Goal: Information Seeking & Learning: Learn about a topic

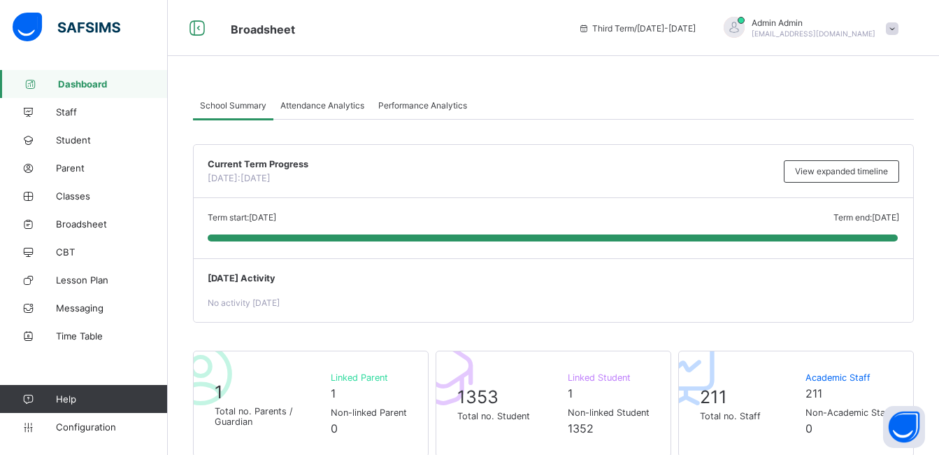
click at [411, 104] on span "Performance Analytics" at bounding box center [422, 105] width 89 height 10
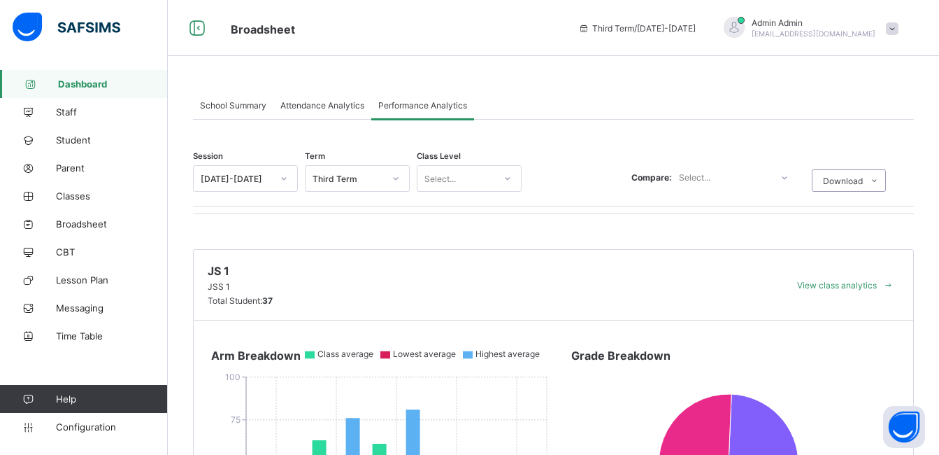
click at [398, 183] on div at bounding box center [396, 178] width 24 height 22
click at [331, 260] on div "First Term" at bounding box center [357, 252] width 103 height 22
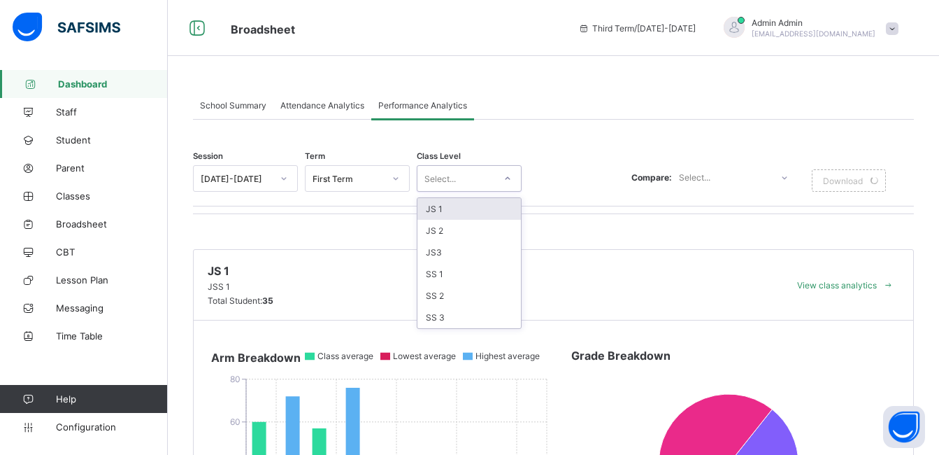
click at [506, 173] on icon at bounding box center [507, 178] width 8 height 14
click at [454, 208] on div "JS 1" at bounding box center [468, 209] width 103 height 22
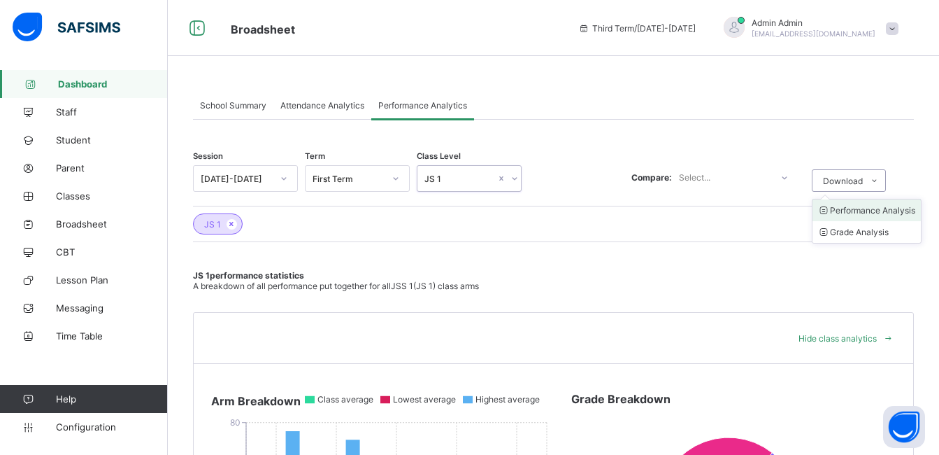
click at [860, 208] on li "Performance Analysis" at bounding box center [867, 210] width 108 height 22
click at [885, 228] on li "Grade Analysis" at bounding box center [867, 232] width 108 height 22
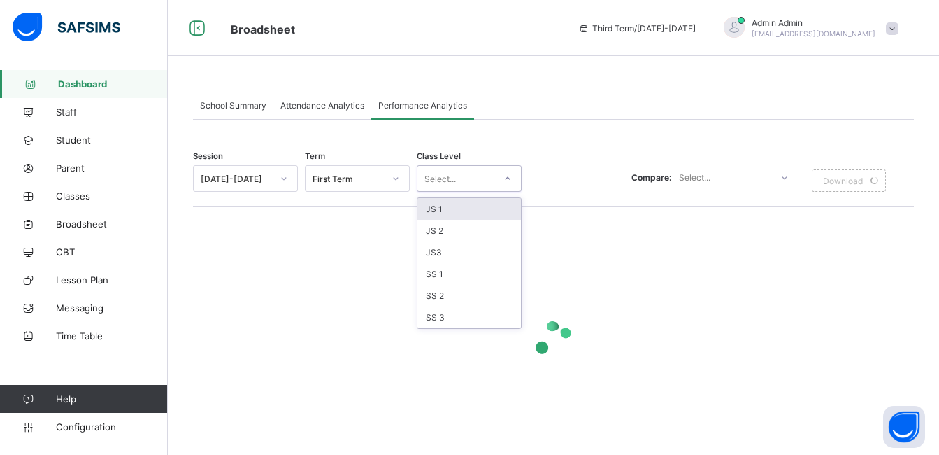
click at [506, 177] on icon at bounding box center [507, 178] width 8 height 14
click at [441, 233] on div "JS 2" at bounding box center [468, 231] width 103 height 22
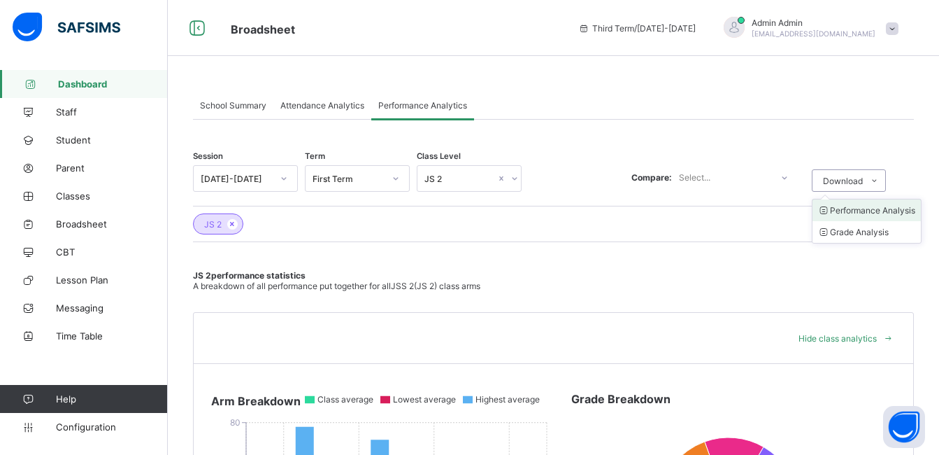
click at [868, 212] on li "Performance Analysis" at bounding box center [867, 210] width 108 height 22
click at [882, 233] on li "Grade Analysis" at bounding box center [867, 232] width 108 height 22
click at [515, 176] on icon at bounding box center [514, 178] width 8 height 14
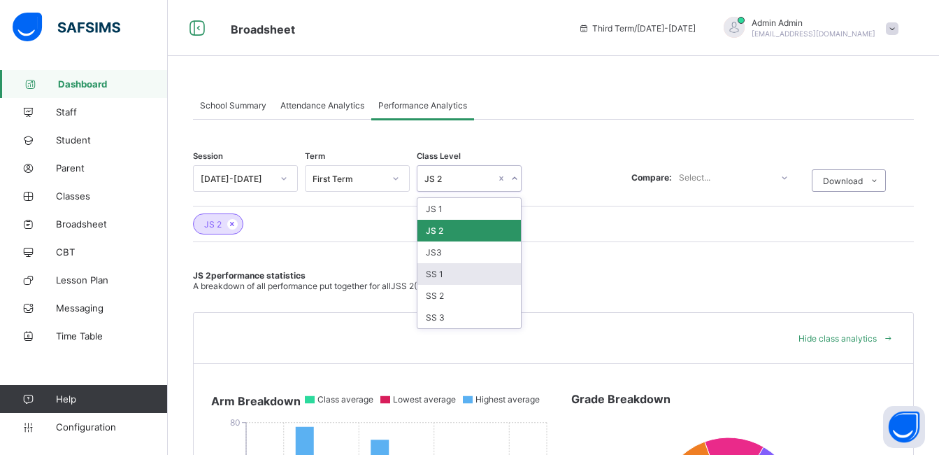
click at [445, 272] on div "SS 1" at bounding box center [468, 274] width 103 height 22
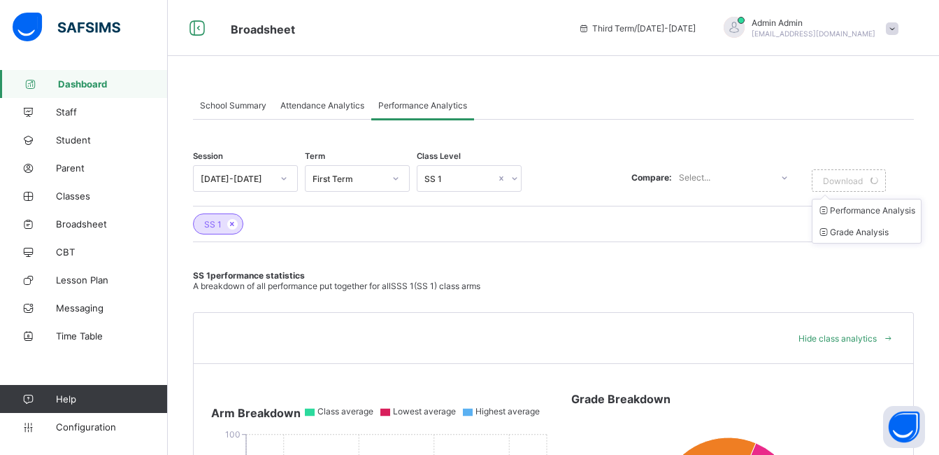
click at [884, 206] on ul "Performance Analysis Grade Analysis" at bounding box center [867, 221] width 110 height 45
click at [885, 210] on li "Performance Analysis" at bounding box center [867, 210] width 108 height 22
click at [889, 227] on li "Grade Analysis" at bounding box center [867, 232] width 108 height 22
click at [517, 182] on div at bounding box center [514, 178] width 13 height 22
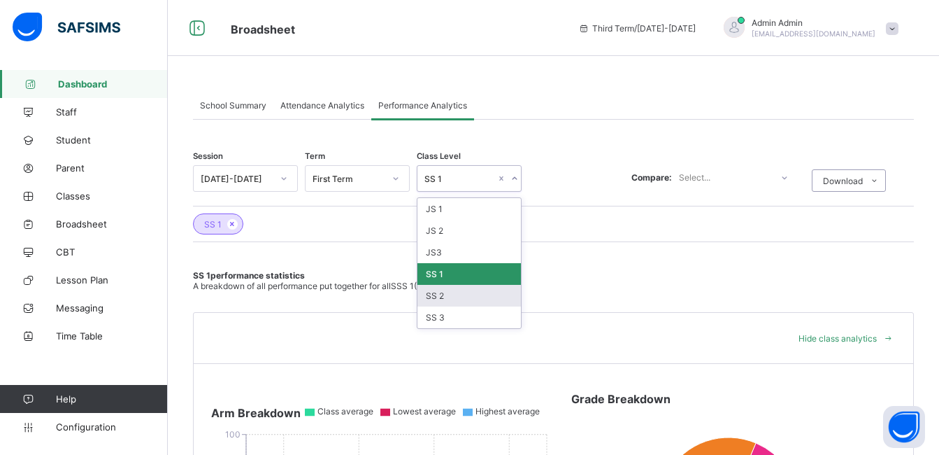
click at [434, 302] on div "SS 2" at bounding box center [468, 296] width 103 height 22
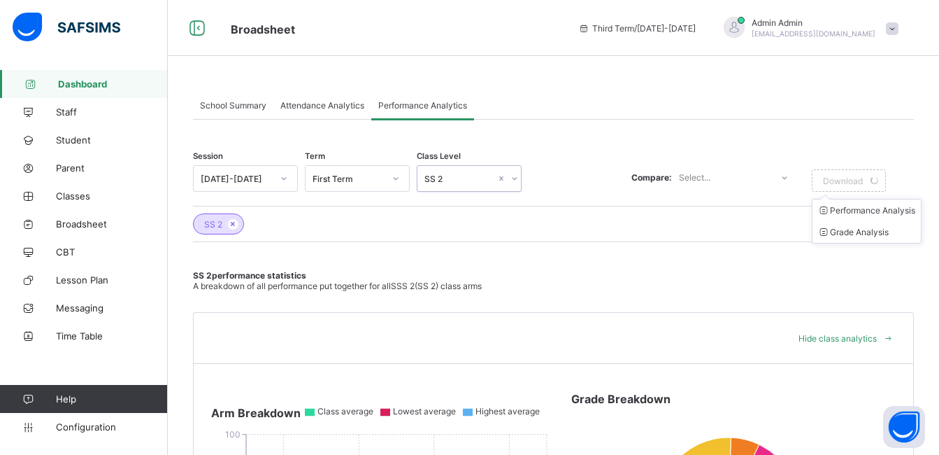
click at [880, 180] on icon at bounding box center [874, 180] width 10 height 9
click at [890, 210] on li "Performance Analysis" at bounding box center [867, 210] width 108 height 22
click at [889, 228] on li "Grade Analysis" at bounding box center [867, 232] width 108 height 22
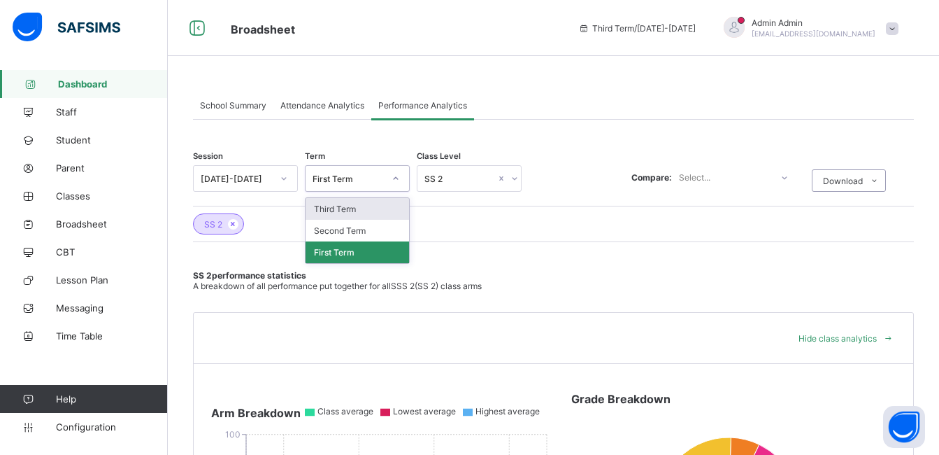
click at [399, 183] on div at bounding box center [396, 178] width 24 height 22
click at [366, 226] on div "Second Term" at bounding box center [357, 231] width 103 height 22
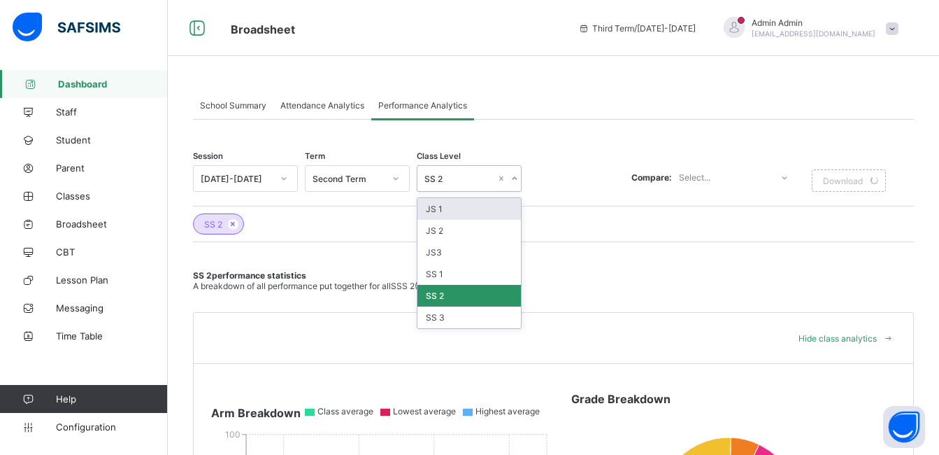
click at [513, 173] on icon at bounding box center [514, 178] width 8 height 14
click at [478, 207] on div "JS 1" at bounding box center [468, 209] width 103 height 22
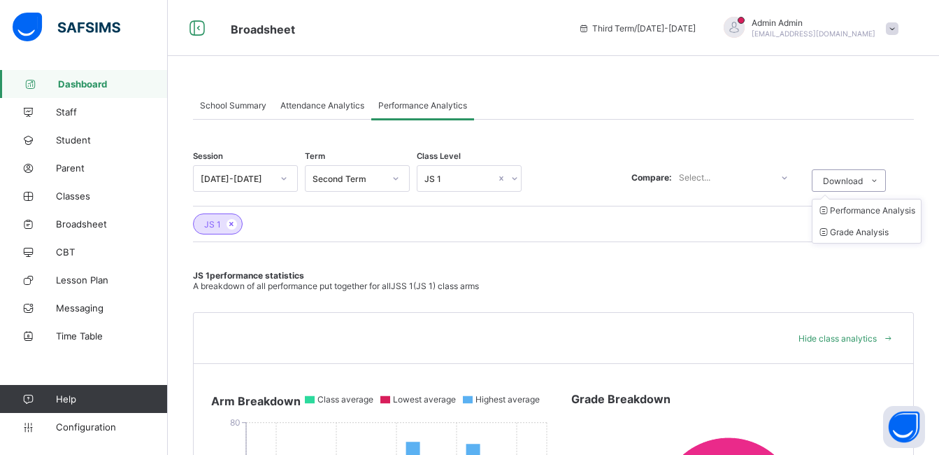
click at [858, 206] on ul "Performance Analysis Grade Analysis" at bounding box center [867, 221] width 110 height 45
click at [858, 213] on li "Performance Analysis" at bounding box center [867, 210] width 108 height 22
click at [885, 226] on li "Grade Analysis" at bounding box center [867, 232] width 108 height 22
click at [510, 180] on icon at bounding box center [514, 178] width 8 height 14
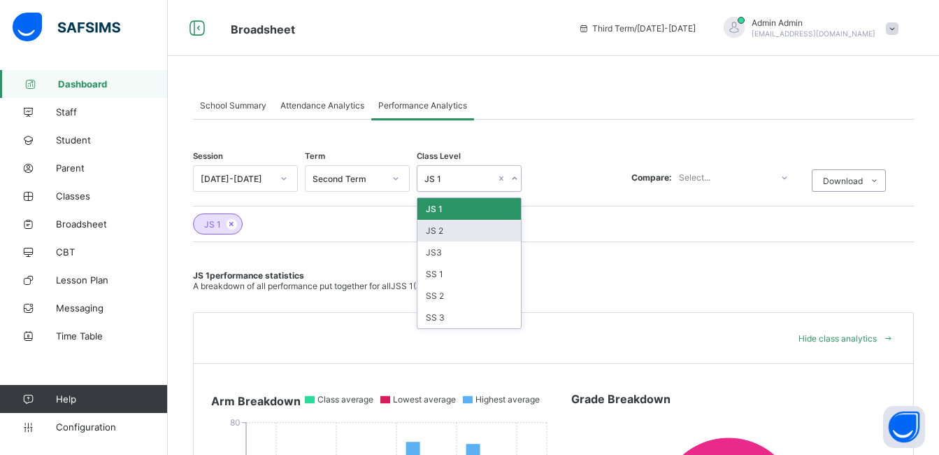
click at [480, 228] on div "JS 2" at bounding box center [468, 231] width 103 height 22
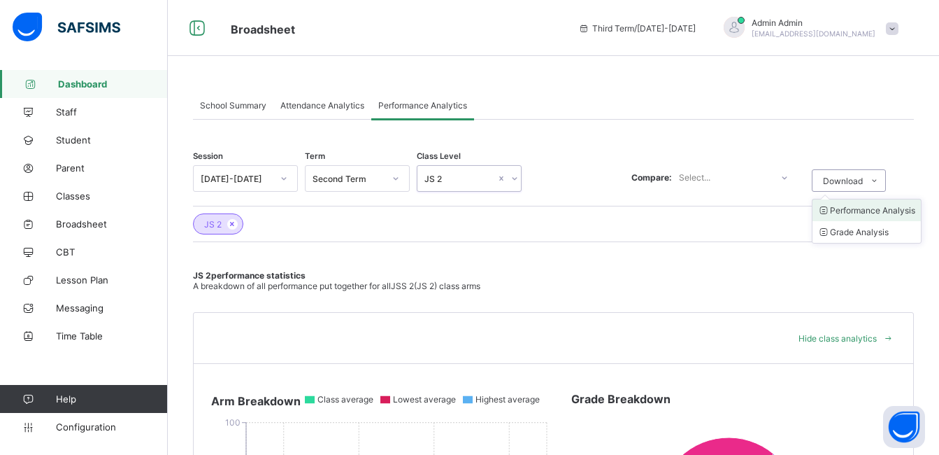
click at [859, 208] on li "Performance Analysis" at bounding box center [867, 210] width 108 height 22
click at [882, 229] on li "Grade Analysis" at bounding box center [867, 232] width 108 height 22
click at [515, 176] on icon at bounding box center [514, 178] width 8 height 14
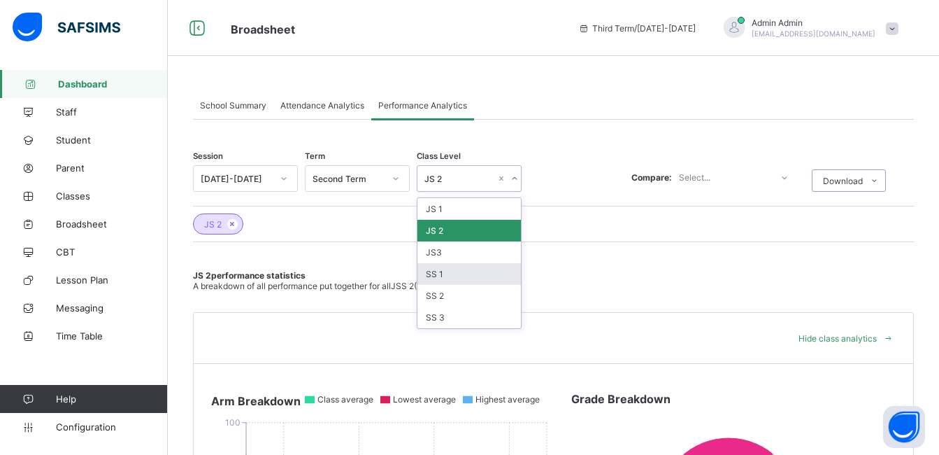
click at [467, 273] on div "SS 1" at bounding box center [468, 274] width 103 height 22
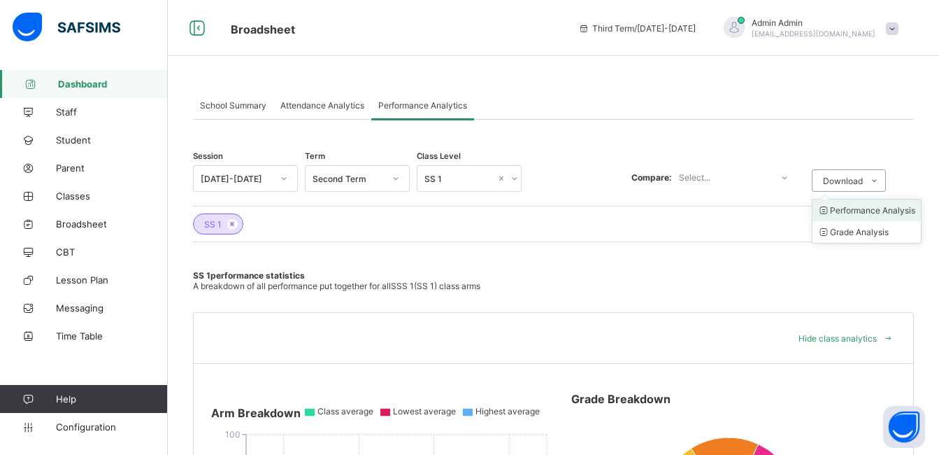
click at [882, 210] on li "Performance Analysis" at bounding box center [867, 210] width 108 height 22
click at [896, 230] on li "Grade Analysis" at bounding box center [867, 232] width 108 height 22
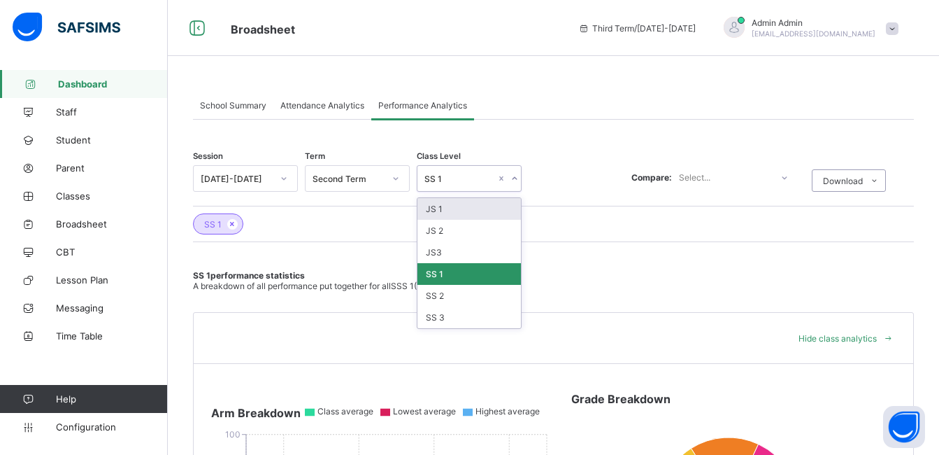
click at [515, 175] on icon at bounding box center [514, 178] width 8 height 14
click at [452, 300] on div "SS 2" at bounding box center [468, 296] width 103 height 22
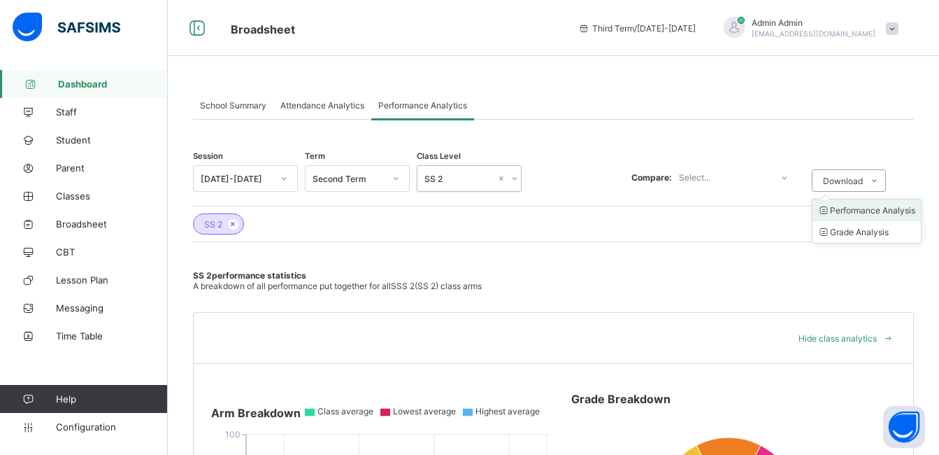
click at [880, 215] on li "Performance Analysis" at bounding box center [867, 210] width 108 height 22
click at [892, 229] on li "Grade Analysis" at bounding box center [867, 232] width 108 height 22
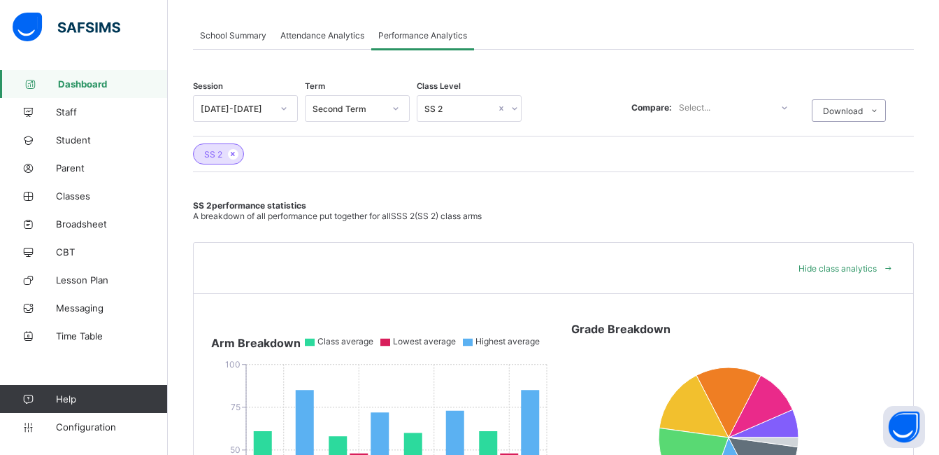
click at [538, 152] on div "SS 2" at bounding box center [553, 150] width 721 height 29
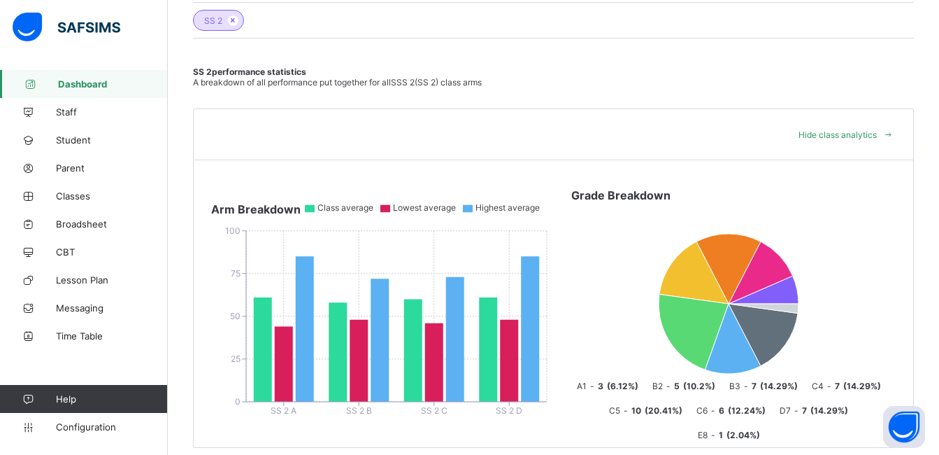
scroll to position [0, 0]
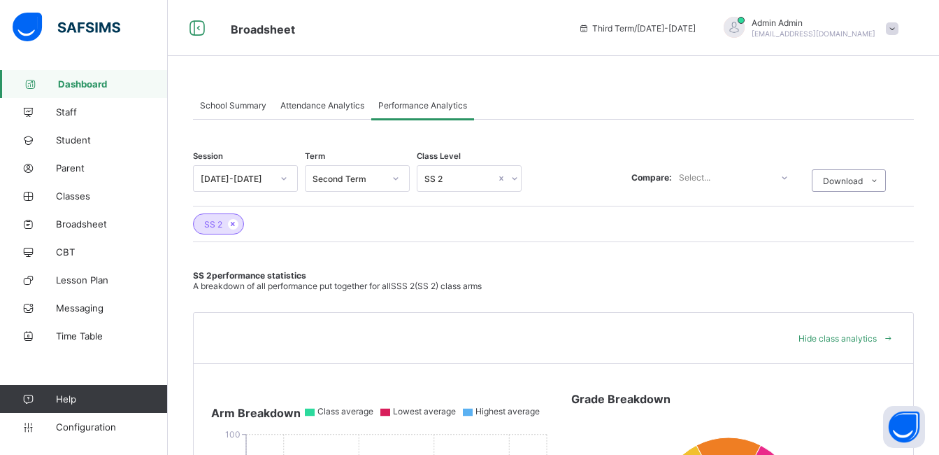
click at [590, 29] on icon at bounding box center [584, 28] width 12 height 10
click at [590, 27] on icon at bounding box center [584, 28] width 12 height 10
click at [676, 24] on span "Third Term / [DATE]-[DATE]" at bounding box center [636, 28] width 117 height 10
click at [590, 31] on icon at bounding box center [584, 28] width 12 height 10
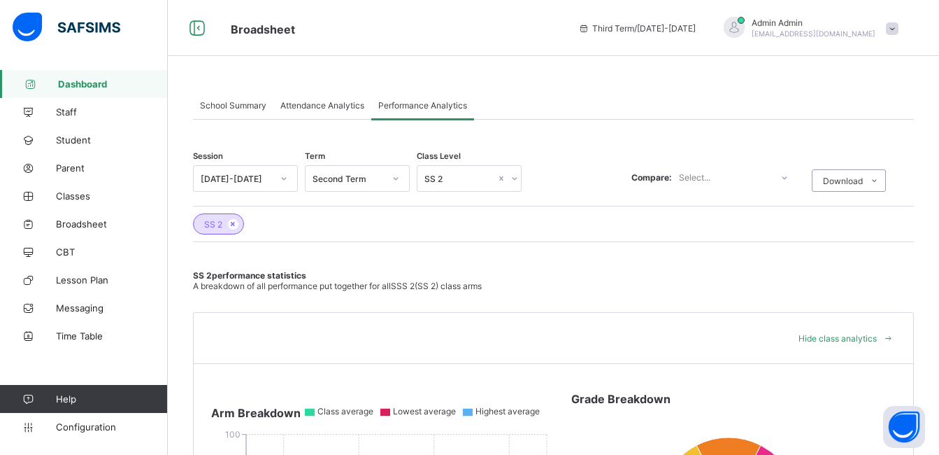
click at [590, 28] on icon at bounding box center [584, 28] width 12 height 10
click at [69, 222] on span "Broadsheet" at bounding box center [112, 223] width 112 height 11
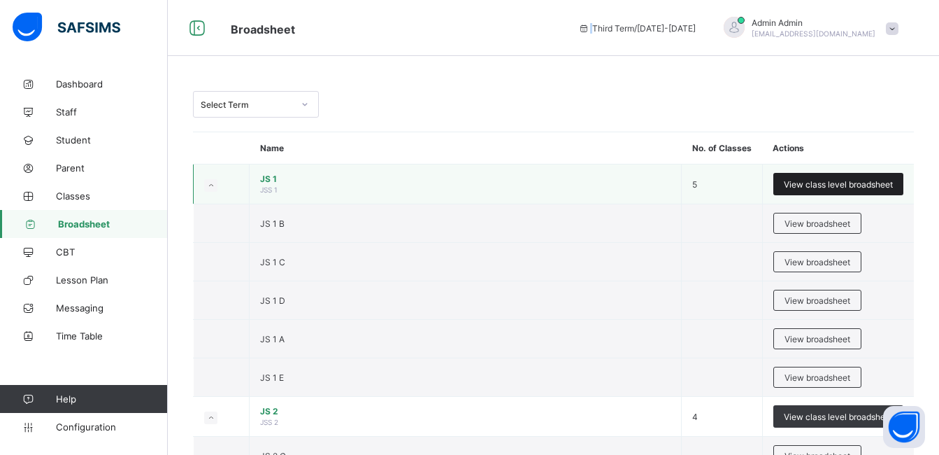
click at [825, 179] on span "View class level broadsheet" at bounding box center [838, 184] width 109 height 10
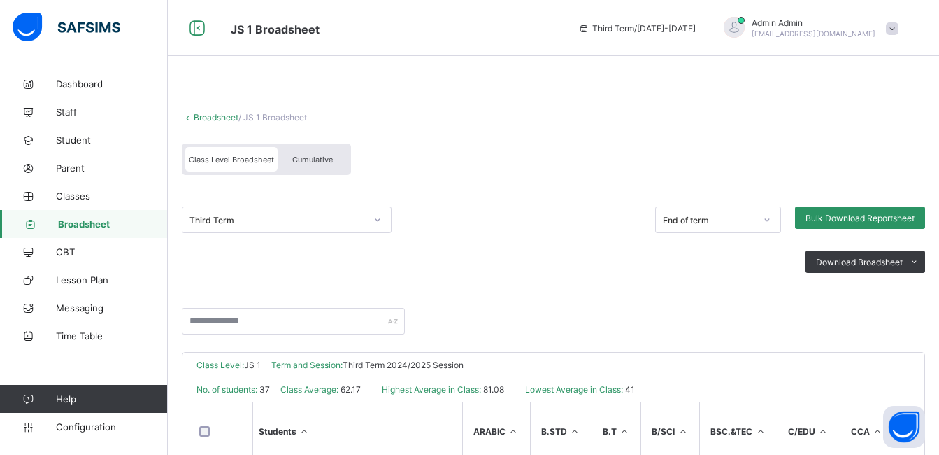
click at [296, 165] on div "Cumulative" at bounding box center [313, 159] width 70 height 24
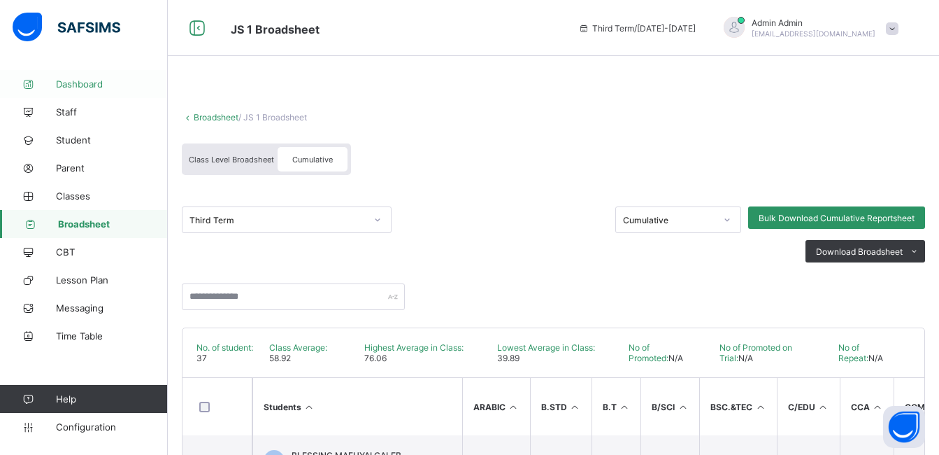
click at [73, 85] on span "Dashboard" at bounding box center [112, 83] width 112 height 11
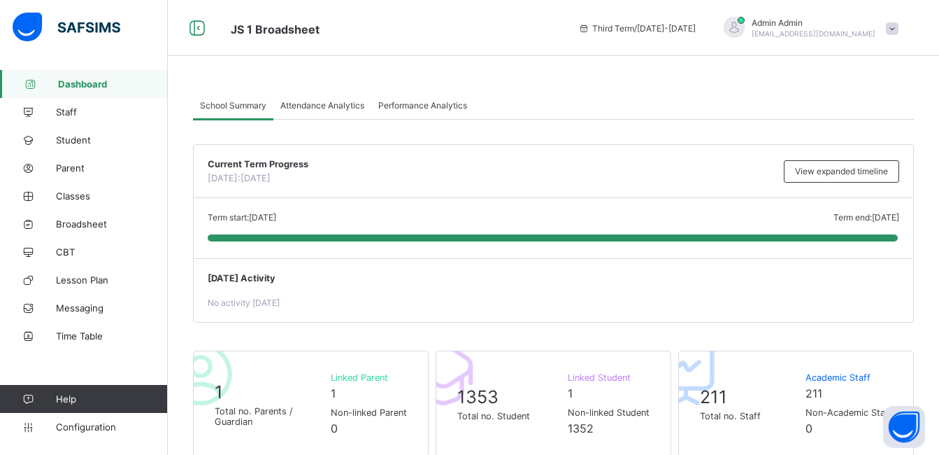
click at [449, 108] on span "Performance Analytics" at bounding box center [422, 105] width 89 height 10
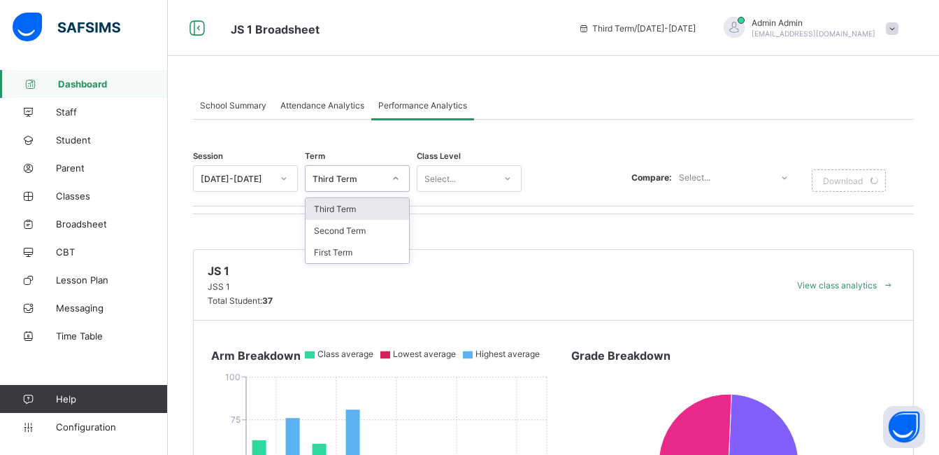
click at [392, 178] on icon at bounding box center [396, 178] width 8 height 14
click at [393, 176] on icon at bounding box center [396, 178] width 8 height 14
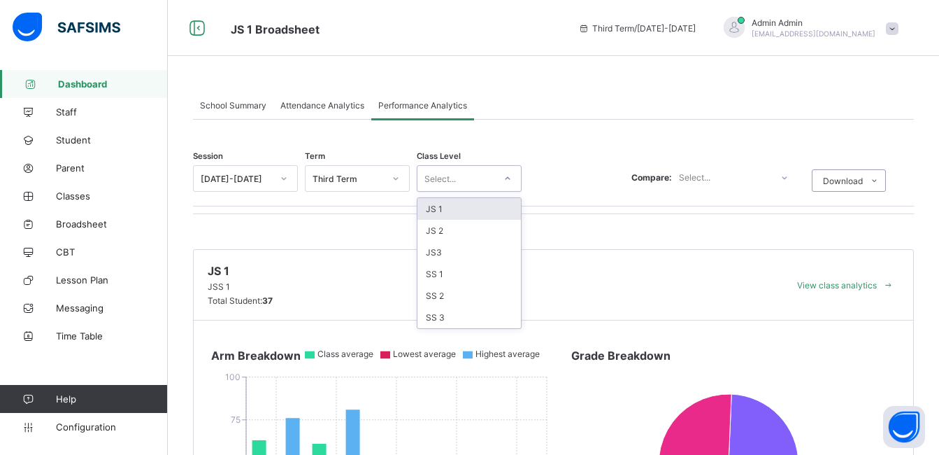
click at [506, 172] on div at bounding box center [508, 178] width 24 height 22
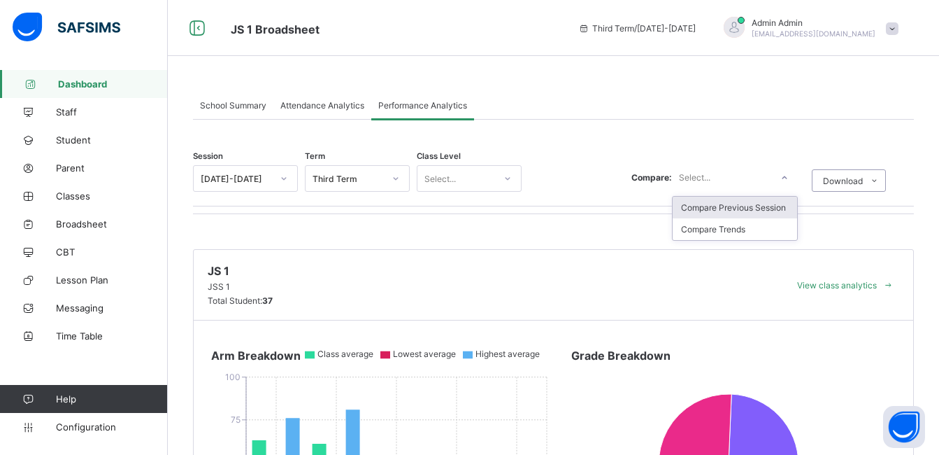
click at [789, 179] on icon at bounding box center [784, 178] width 8 height 14
click at [742, 226] on div "Compare Trends" at bounding box center [735, 229] width 124 height 22
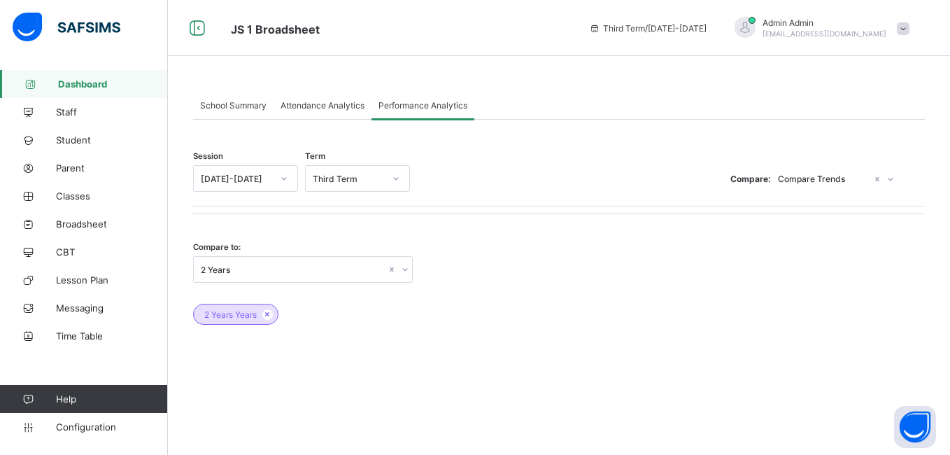
click at [403, 270] on icon at bounding box center [405, 269] width 8 height 14
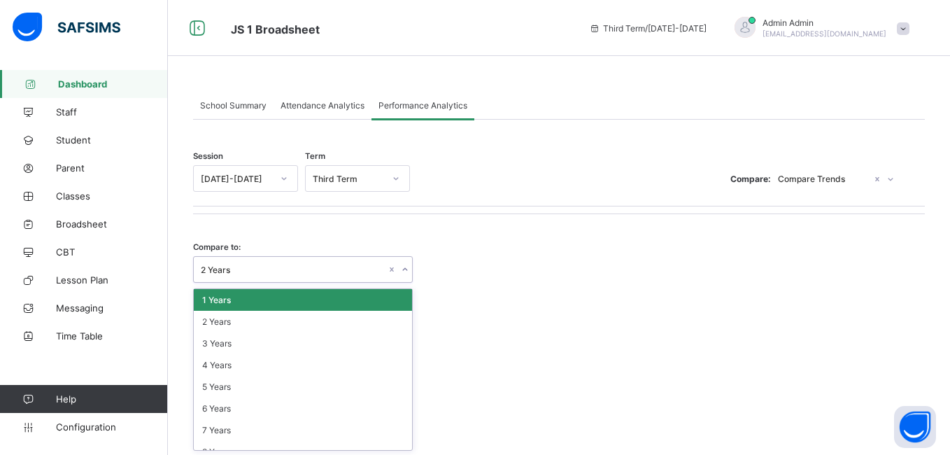
click at [348, 301] on div "1 Years" at bounding box center [303, 300] width 218 height 22
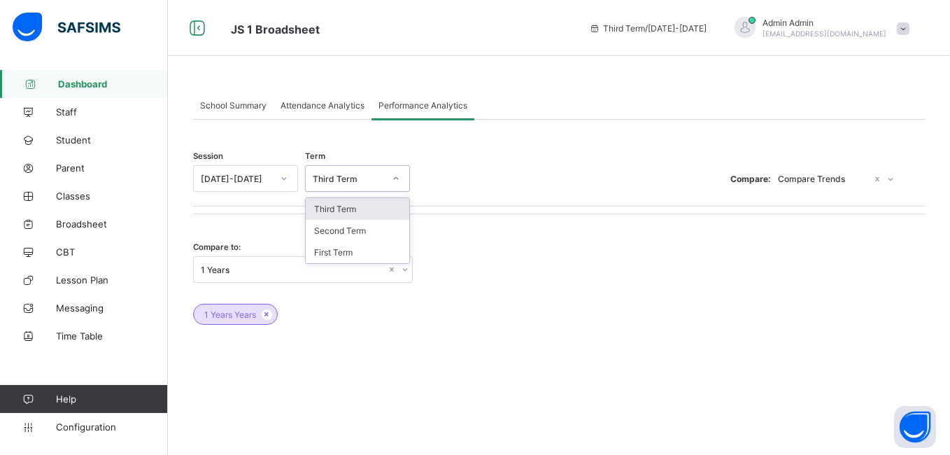
click at [399, 175] on icon at bounding box center [396, 178] width 8 height 14
click at [410, 119] on div "Performance Analytics" at bounding box center [422, 105] width 103 height 28
click at [416, 111] on div "Performance Analytics" at bounding box center [422, 105] width 103 height 28
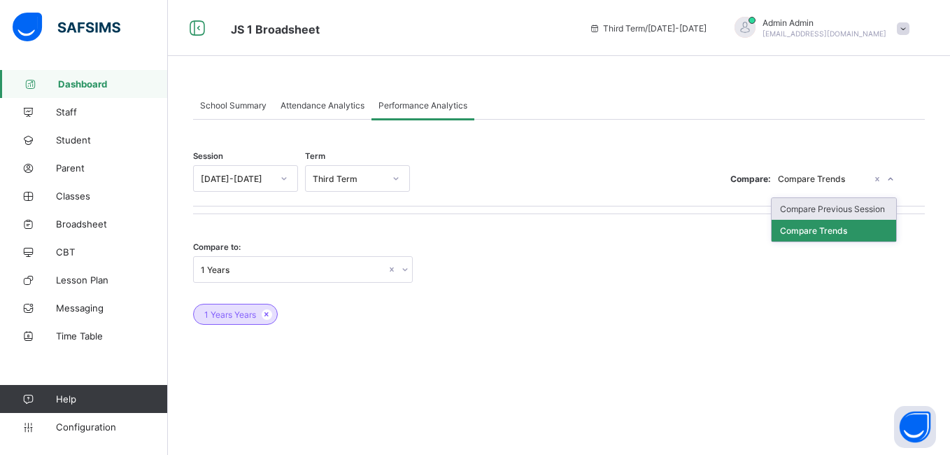
click at [888, 179] on icon at bounding box center [890, 179] width 8 height 14
click at [858, 206] on div "Compare Previous Session" at bounding box center [823, 209] width 124 height 22
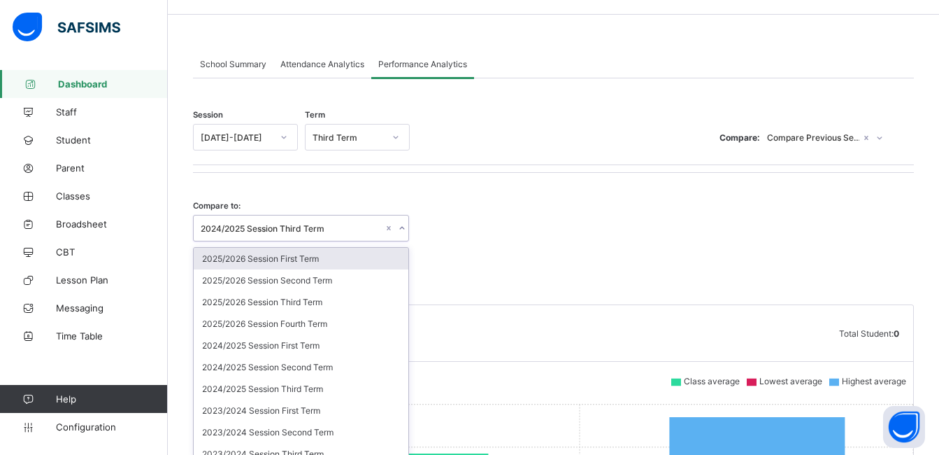
click at [409, 241] on div "option 2025/2026 Session First Term focused, 1 of 42. 42 results available. Use…" at bounding box center [301, 228] width 216 height 27
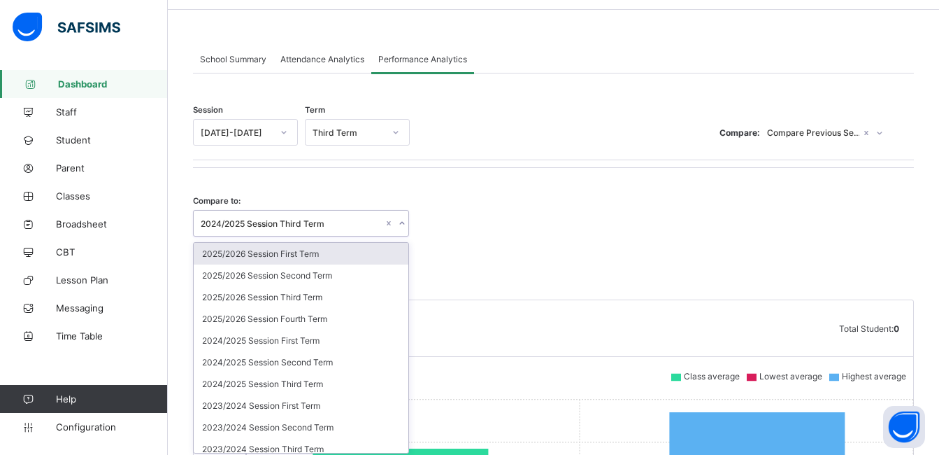
scroll to position [50, 0]
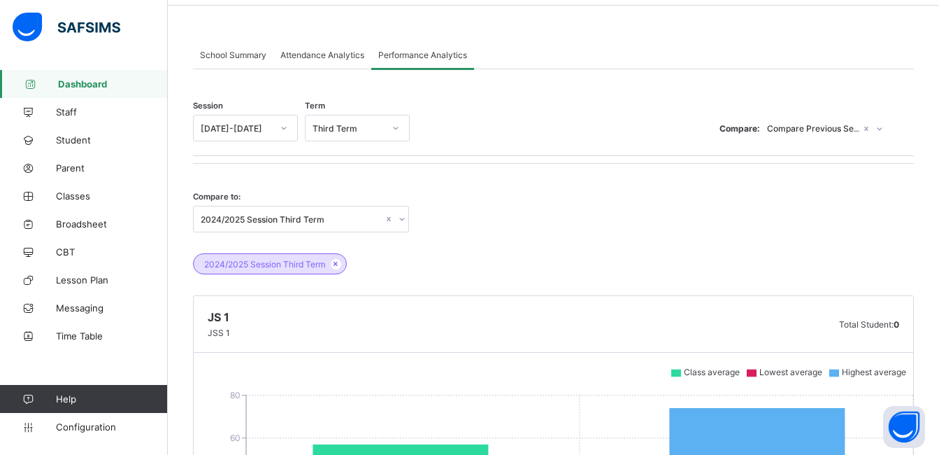
click at [449, 200] on div "Compare to: 2024/2025 Session Third Term 2024/2025 Session Third Term" at bounding box center [553, 233] width 721 height 83
click at [394, 120] on div at bounding box center [396, 128] width 24 height 22
click at [343, 201] on div "First Term" at bounding box center [357, 202] width 103 height 22
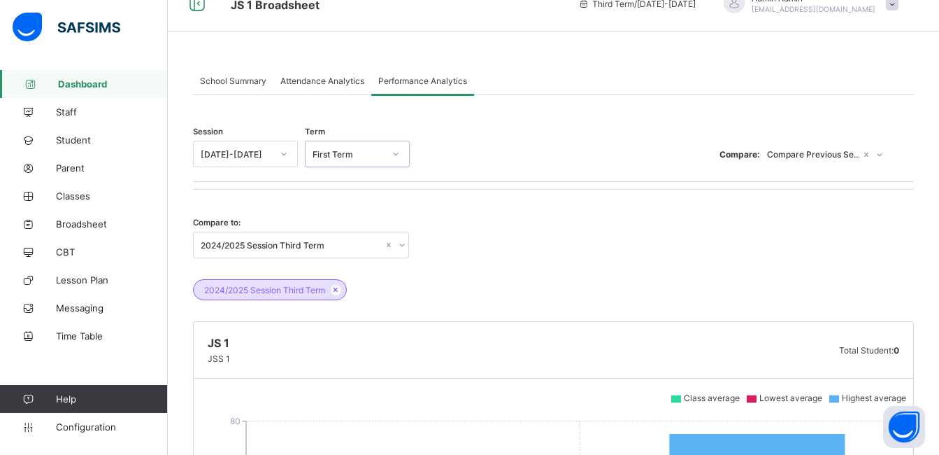
scroll to position [0, 0]
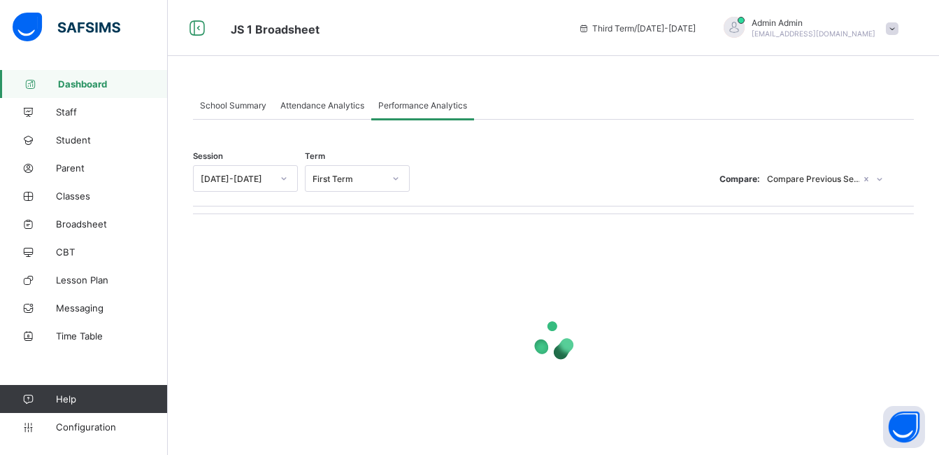
click at [413, 268] on div at bounding box center [553, 340] width 721 height 196
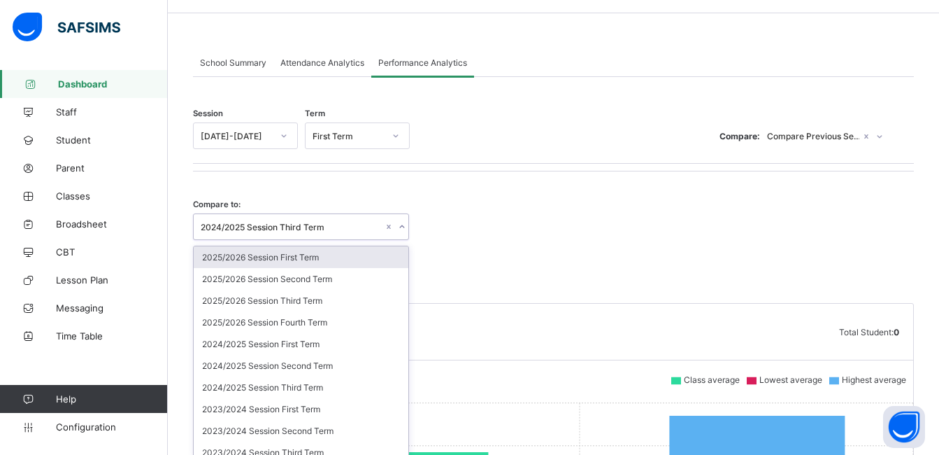
click at [404, 240] on div "option 2025/2026 Session First Term focused, 1 of 42. 42 results available. Use…" at bounding box center [301, 226] width 216 height 27
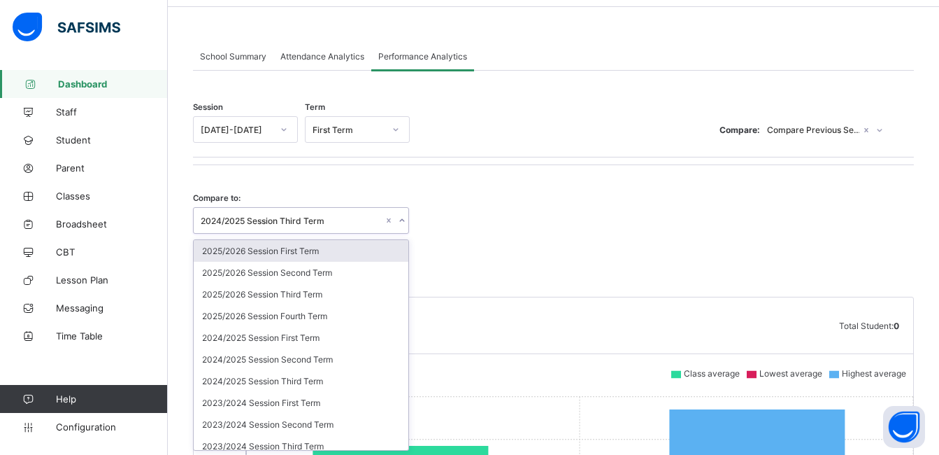
scroll to position [50, 0]
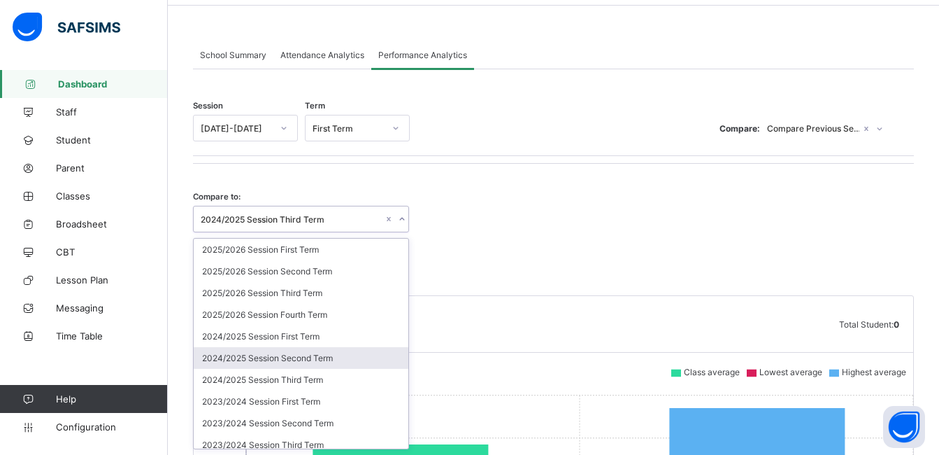
click at [296, 354] on div "2024/2025 Session Second Term" at bounding box center [301, 358] width 215 height 22
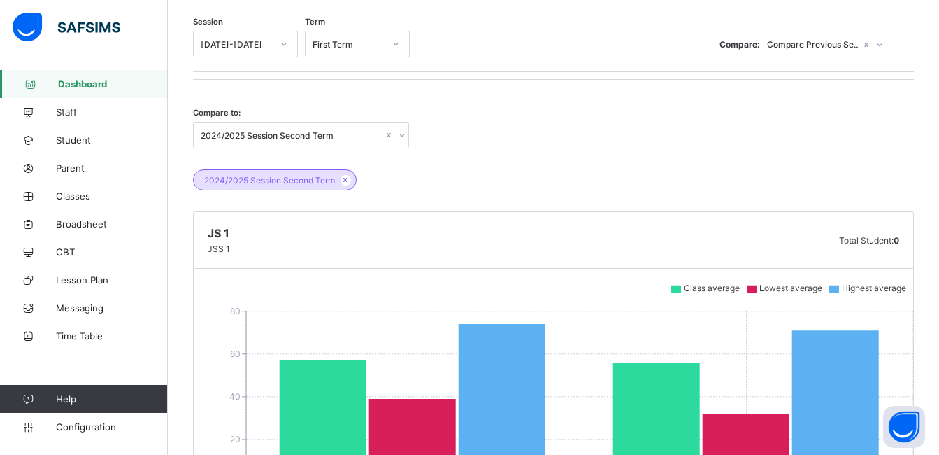
scroll to position [0, 0]
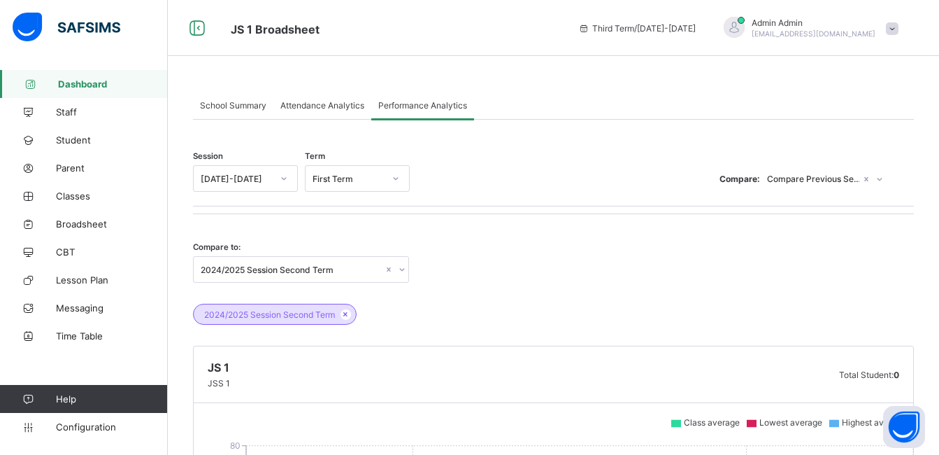
click at [91, 89] on span "Dashboard" at bounding box center [113, 83] width 110 height 11
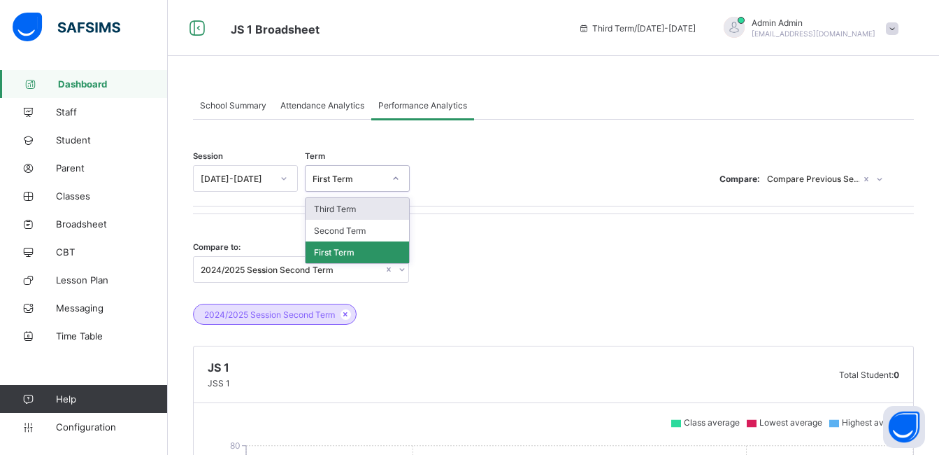
click at [391, 181] on div at bounding box center [396, 178] width 24 height 22
click at [360, 211] on div "Third Term" at bounding box center [357, 209] width 103 height 22
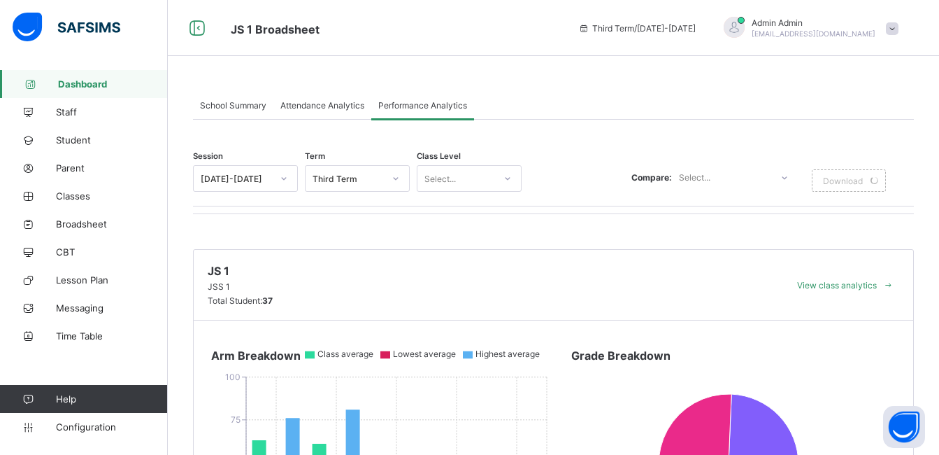
click at [399, 178] on icon at bounding box center [396, 178] width 8 height 14
click at [509, 173] on icon at bounding box center [507, 178] width 8 height 14
click at [476, 207] on div "JS 1" at bounding box center [468, 209] width 103 height 22
